Goal: Find specific page/section: Find specific page/section

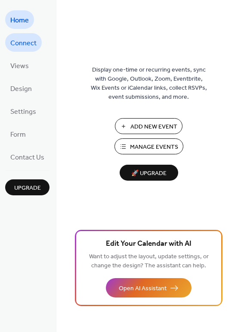
click at [16, 44] on span "Connect" at bounding box center [23, 43] width 26 height 13
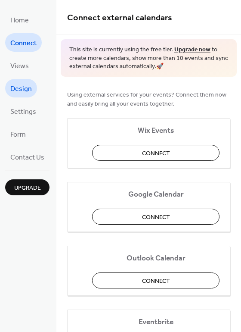
click at [15, 88] on span "Design" at bounding box center [21, 88] width 22 height 13
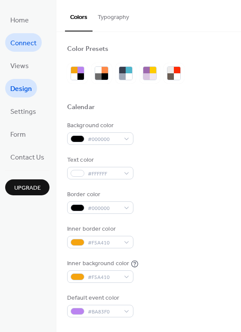
click at [25, 44] on span "Connect" at bounding box center [23, 43] width 26 height 13
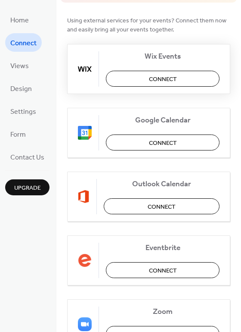
scroll to position [113, 0]
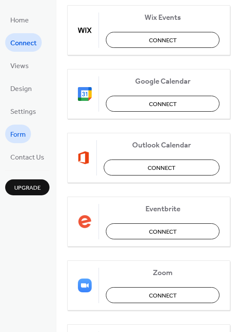
click at [19, 141] on link "Form" at bounding box center [18, 133] width 26 height 19
